Goal: Task Accomplishment & Management: Use online tool/utility

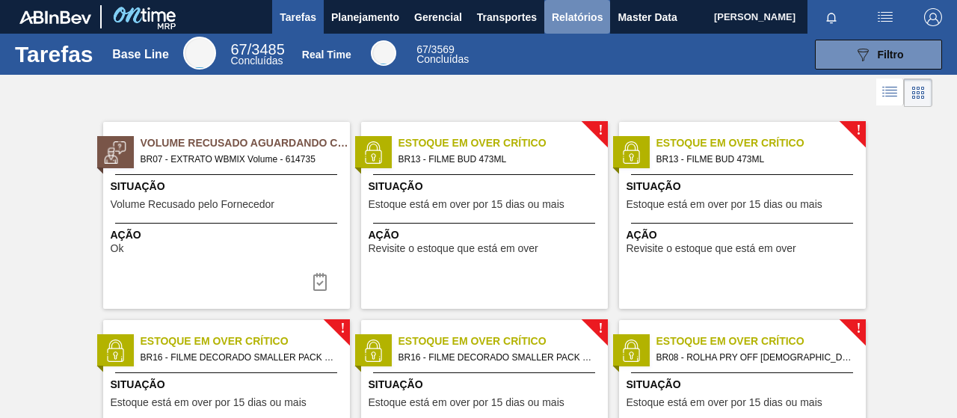
click at [585, 23] on span "Relatórios" at bounding box center [577, 17] width 51 height 18
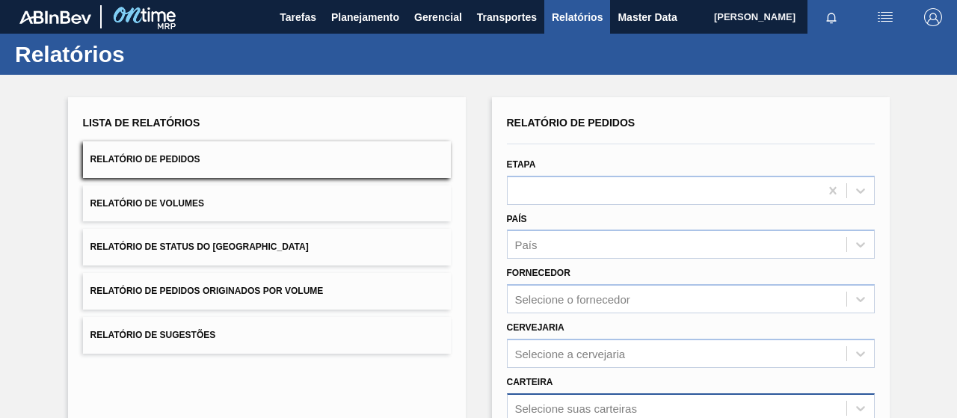
scroll to position [224, 0]
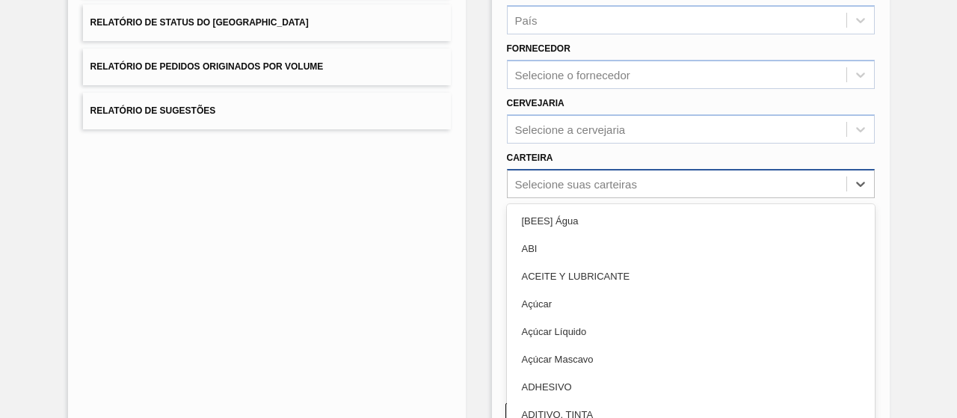
click at [563, 188] on div "option [BEES] Água focused, 1 of 101. 101 results available. Use Up and Down to…" at bounding box center [691, 183] width 368 height 29
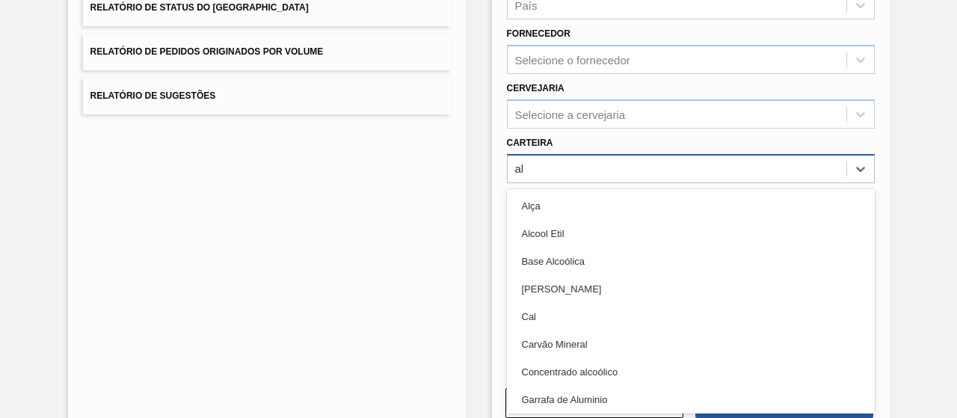
type input "a"
type input "lata"
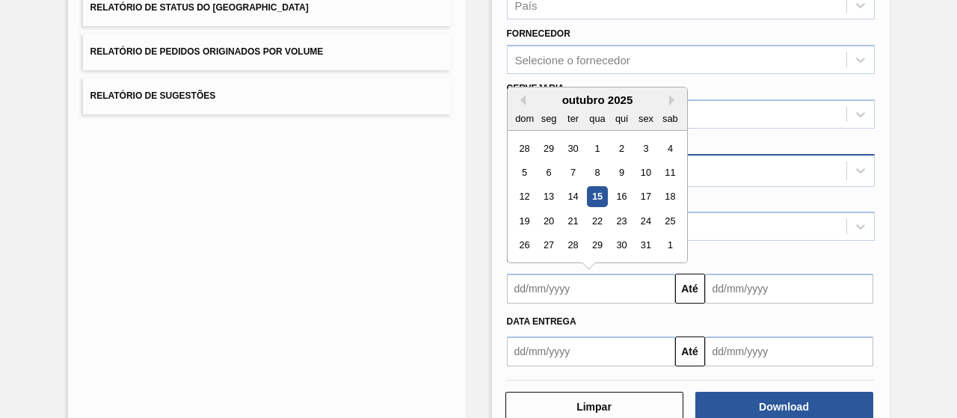
type input "[DATE]"
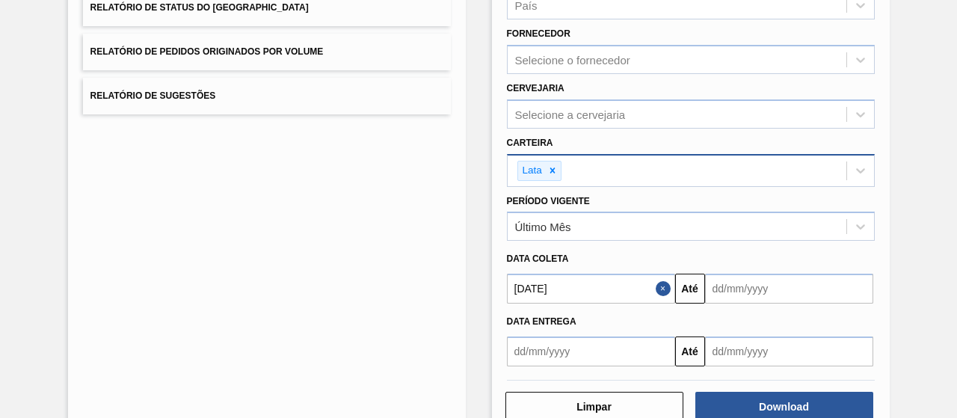
click at [735, 282] on input "text" at bounding box center [789, 289] width 168 height 30
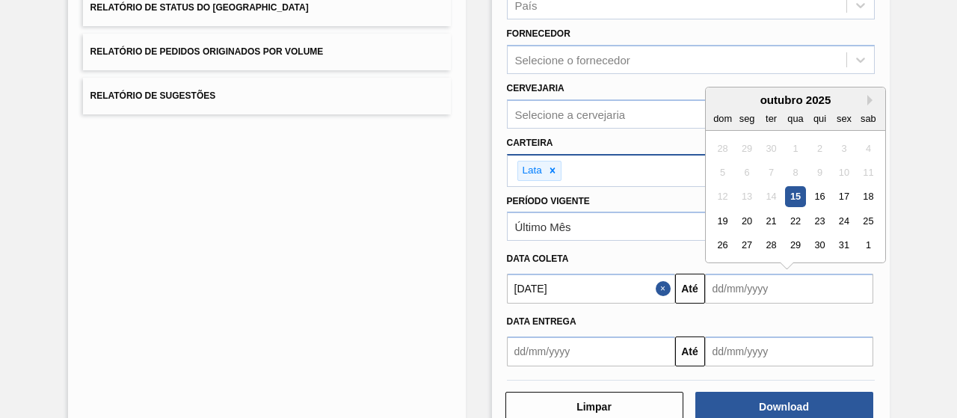
click at [791, 196] on div "15" at bounding box center [795, 197] width 20 height 20
type input "[DATE]"
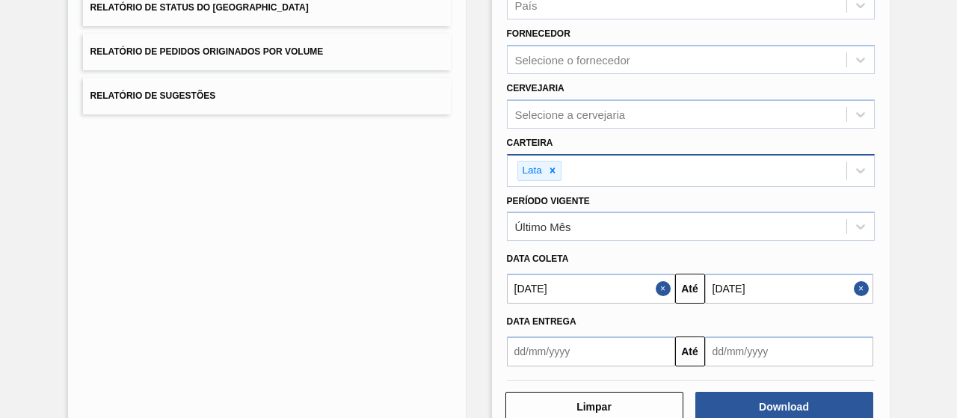
click at [658, 282] on button "Close" at bounding box center [664, 289] width 19 height 30
click at [628, 294] on input "text" at bounding box center [591, 289] width 168 height 30
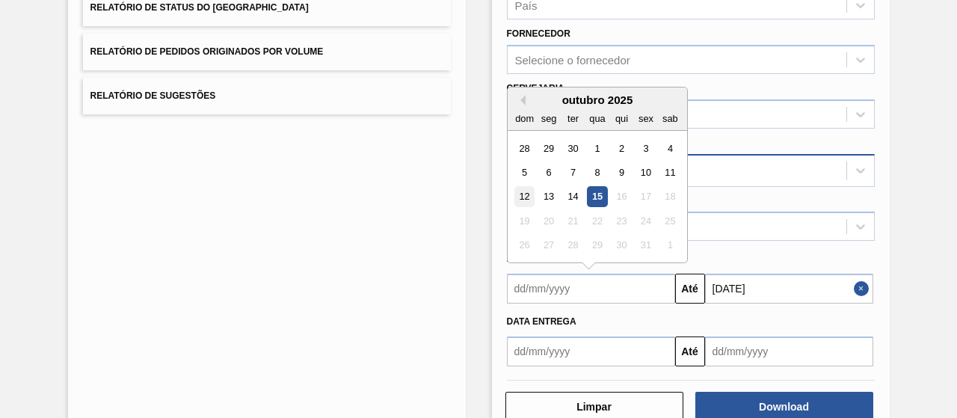
click at [531, 193] on div "12" at bounding box center [524, 197] width 20 height 20
type input "12/10/2025"
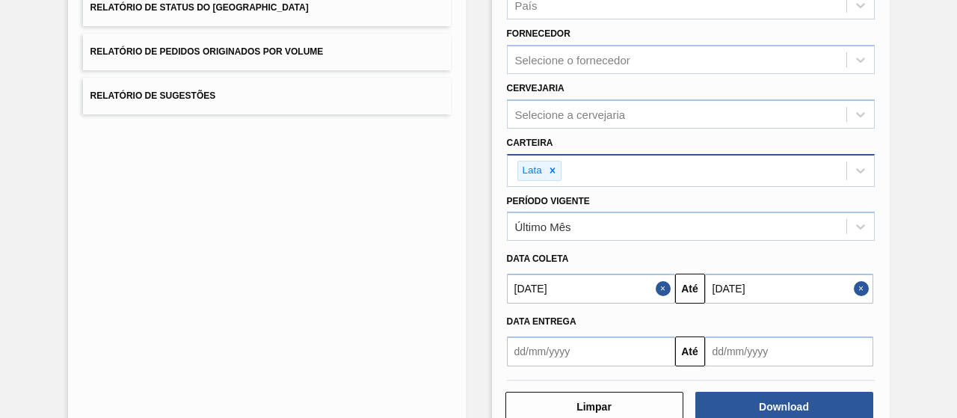
click at [797, 296] on input "[DATE]" at bounding box center [789, 289] width 168 height 30
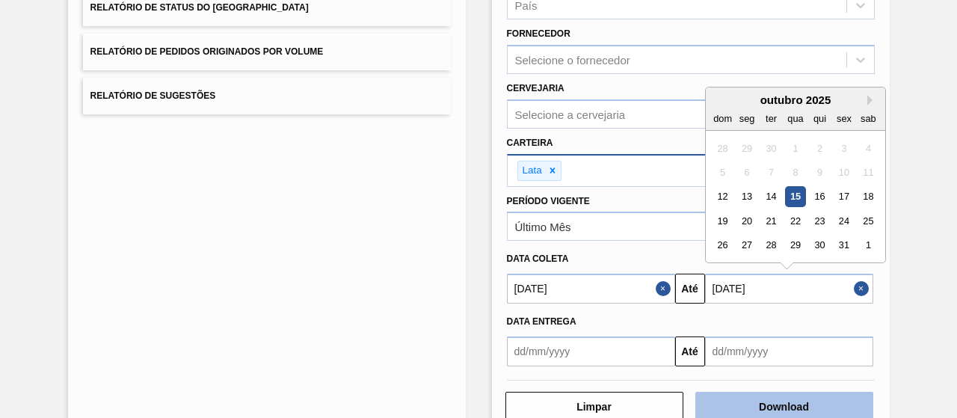
click at [782, 401] on button "Download" at bounding box center [784, 407] width 178 height 30
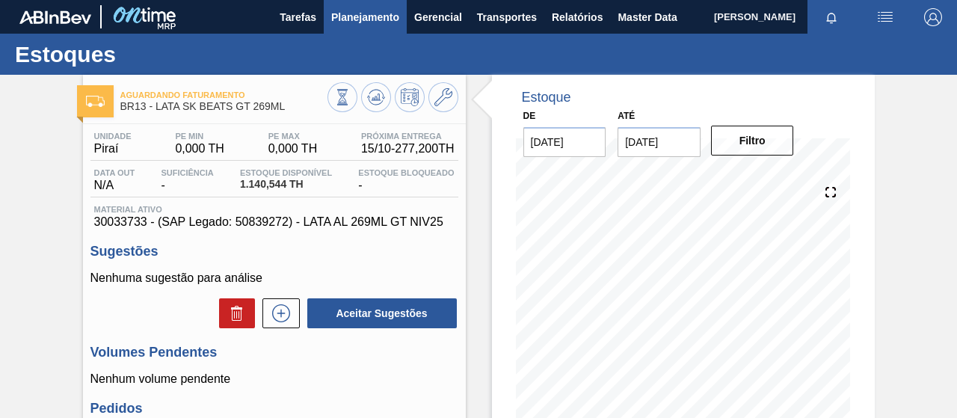
click at [401, 10] on button "Planejamento" at bounding box center [365, 17] width 83 height 34
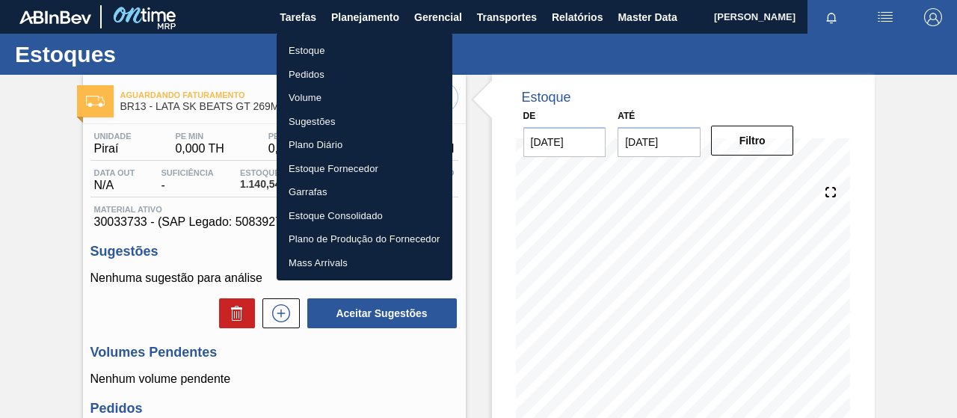
click at [332, 53] on li "Estoque" at bounding box center [365, 51] width 176 height 24
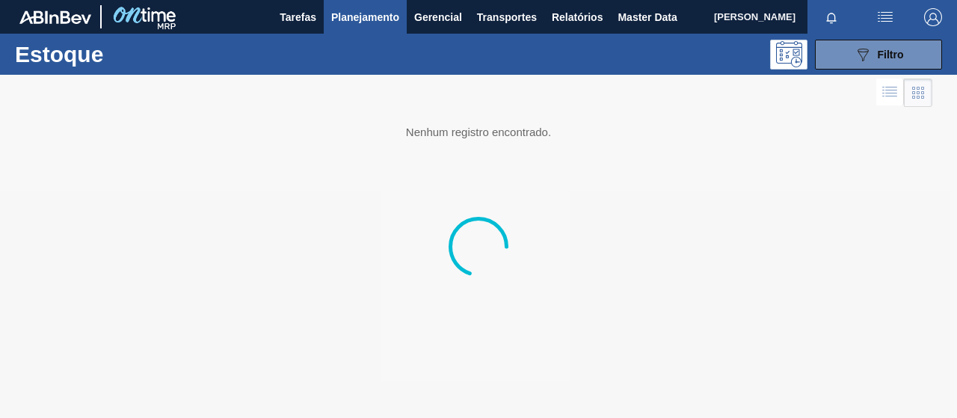
click at [470, 87] on div at bounding box center [478, 246] width 957 height 343
click at [789, 54] on icon at bounding box center [789, 54] width 26 height 26
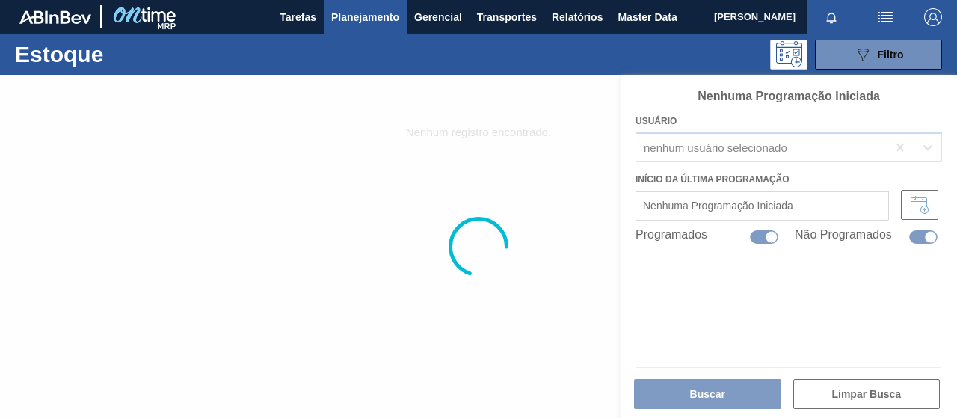
click at [348, 104] on div at bounding box center [478, 246] width 957 height 343
click at [124, 68] on div "Estoque 089F7B8B-B2A5-4AFE-B5C0-19BA573D28AC Filtro" at bounding box center [478, 54] width 957 height 41
click at [17, 46] on h1 "Estoque" at bounding box center [118, 54] width 206 height 17
drag, startPoint x: 70, startPoint y: 113, endPoint x: 96, endPoint y: 102, distance: 27.5
click at [78, 119] on div at bounding box center [478, 246] width 957 height 343
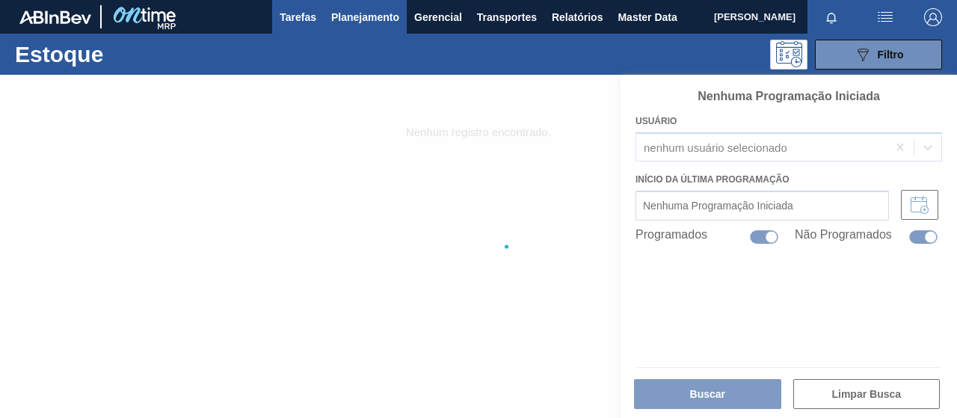
click at [300, 4] on button "Tarefas" at bounding box center [298, 17] width 52 height 34
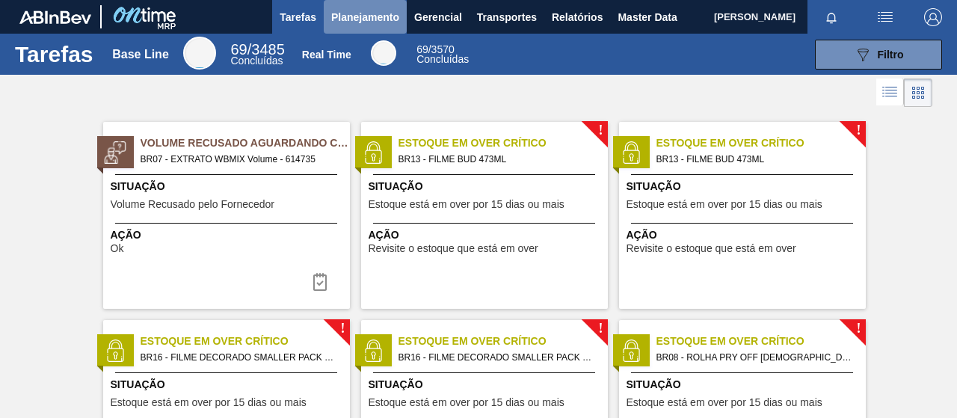
click at [381, 14] on span "Planejamento" at bounding box center [365, 17] width 68 height 18
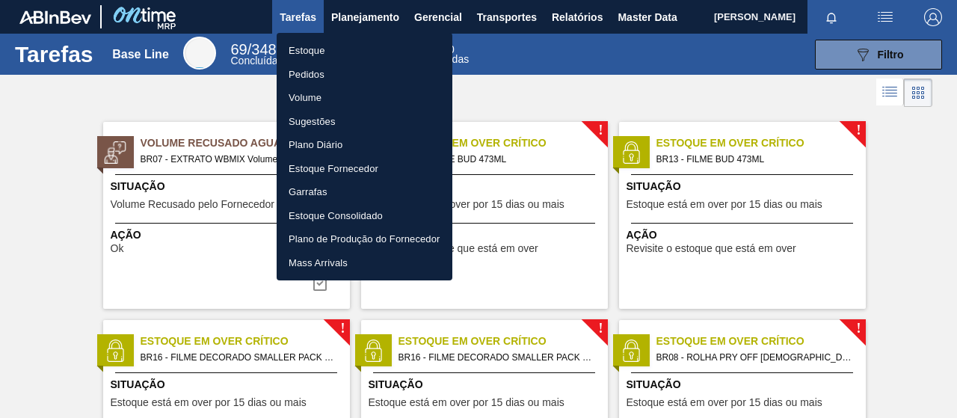
click at [318, 97] on li "Volume" at bounding box center [365, 98] width 176 height 24
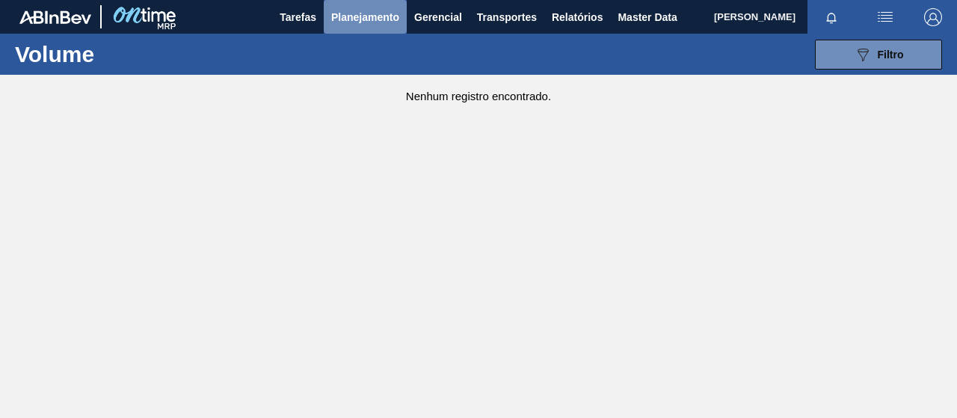
click at [364, 4] on button "Planejamento" at bounding box center [365, 17] width 83 height 34
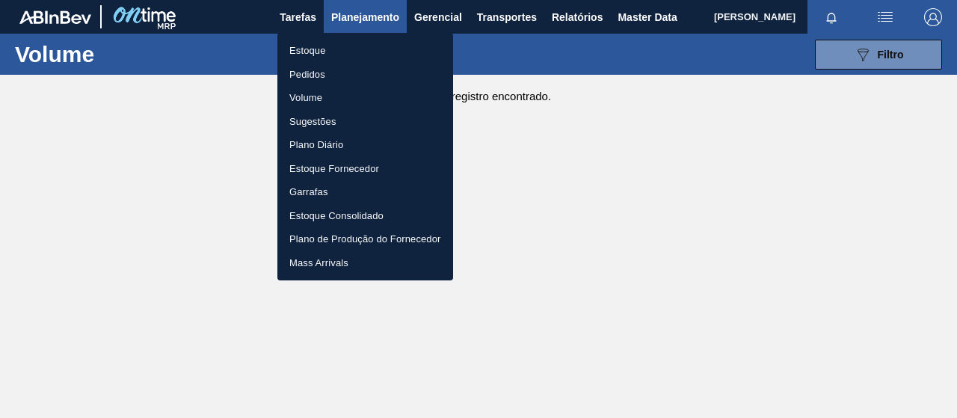
click at [321, 145] on li "Plano Diário" at bounding box center [365, 145] width 176 height 24
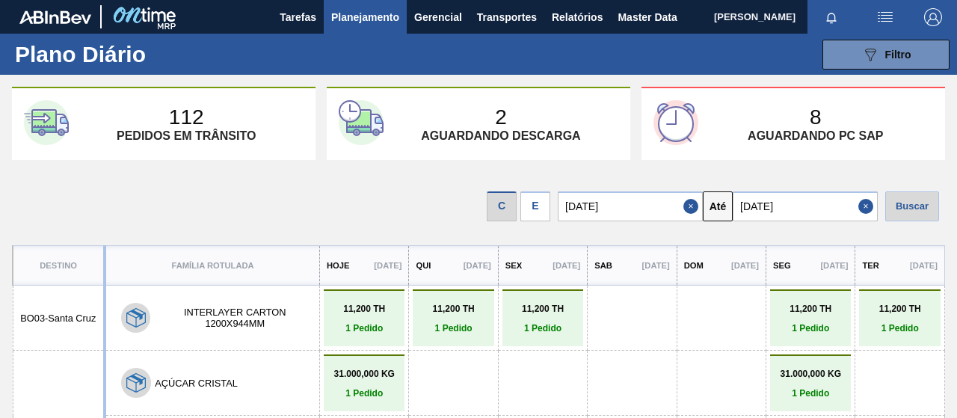
click at [367, 22] on span "Planejamento" at bounding box center [365, 17] width 68 height 18
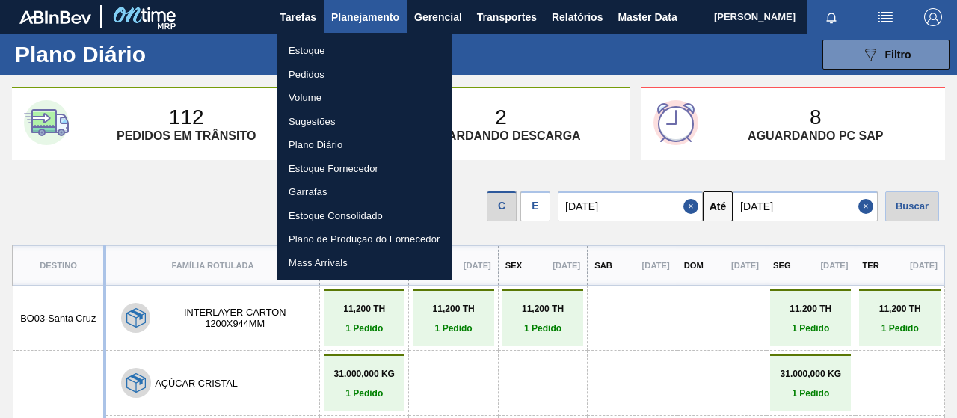
click at [540, 51] on div at bounding box center [478, 209] width 957 height 418
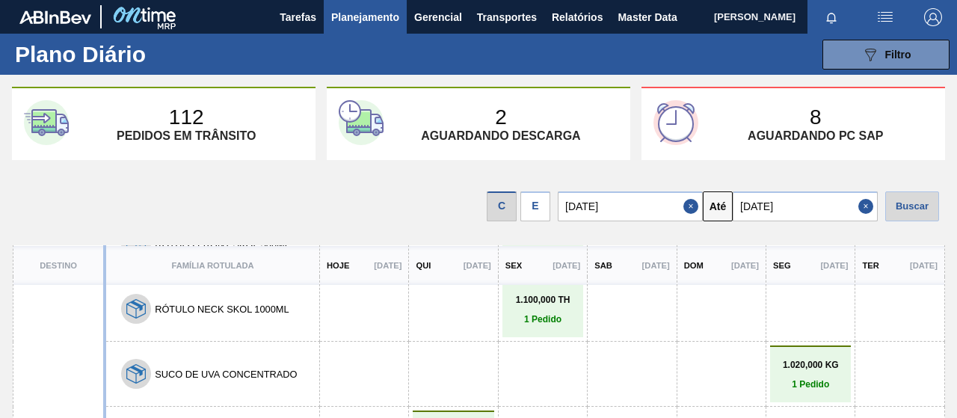
click at [356, 7] on button "Planejamento" at bounding box center [365, 17] width 83 height 34
